Goal: Task Accomplishment & Management: Use online tool/utility

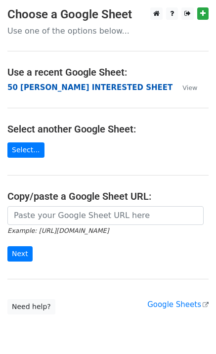
click at [40, 90] on strong "50 KEVIN INTERESTED SHEET" at bounding box center [89, 87] width 165 height 9
click at [90, 89] on strong "50 KEVIN INTERESTED SHEET" at bounding box center [89, 87] width 165 height 9
click at [27, 88] on strong "50 KEVIN INTERESTED SHEET" at bounding box center [89, 87] width 165 height 9
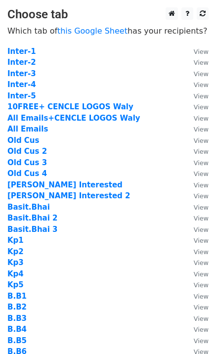
scroll to position [132, 0]
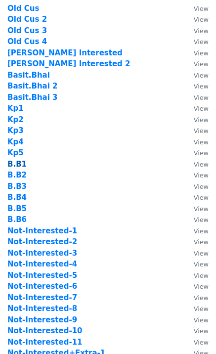
click at [18, 164] on strong "B.B1" at bounding box center [16, 164] width 19 height 9
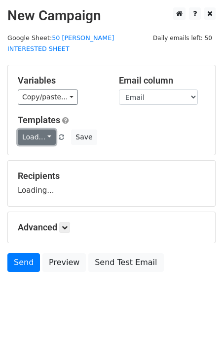
click at [36, 129] on link "Load..." at bounding box center [37, 136] width 38 height 15
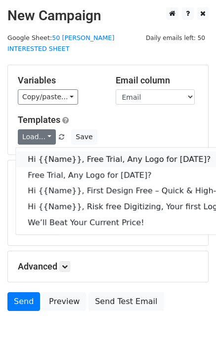
click at [63, 152] on link "Hi {{Name}}, Free Trial, Any Logo for today?" at bounding box center [157, 160] width 283 height 16
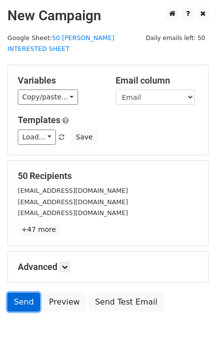
click at [28, 292] on link "Send" at bounding box center [23, 301] width 33 height 19
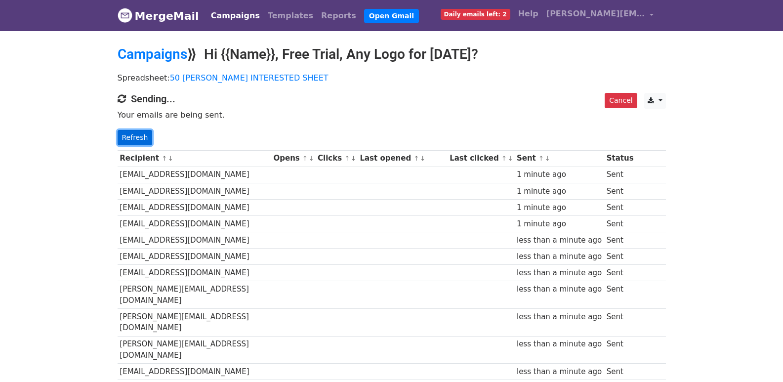
click at [149, 134] on link "Refresh" at bounding box center [135, 137] width 35 height 15
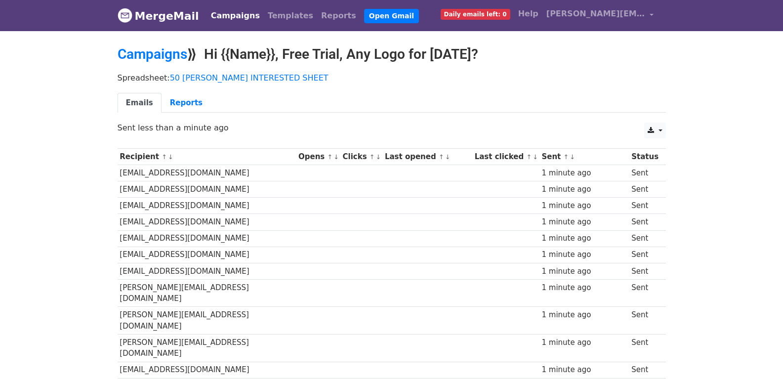
drag, startPoint x: 0, startPoint y: 0, endPoint x: 484, endPoint y: 106, distance: 495.3
click at [484, 106] on ul "Emails Reports" at bounding box center [392, 103] width 548 height 20
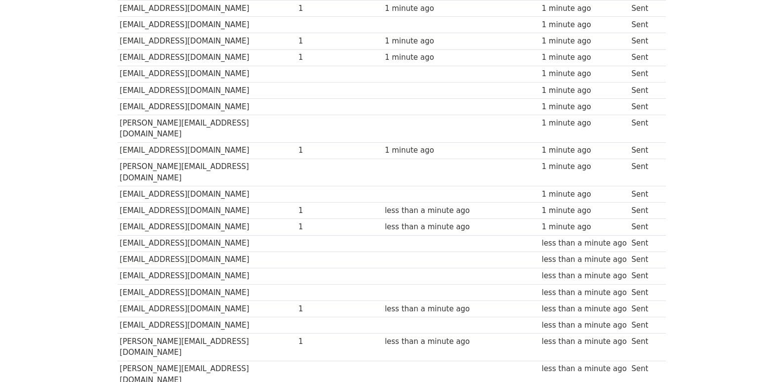
scroll to position [292, 0]
